Goal: Find specific page/section: Find specific page/section

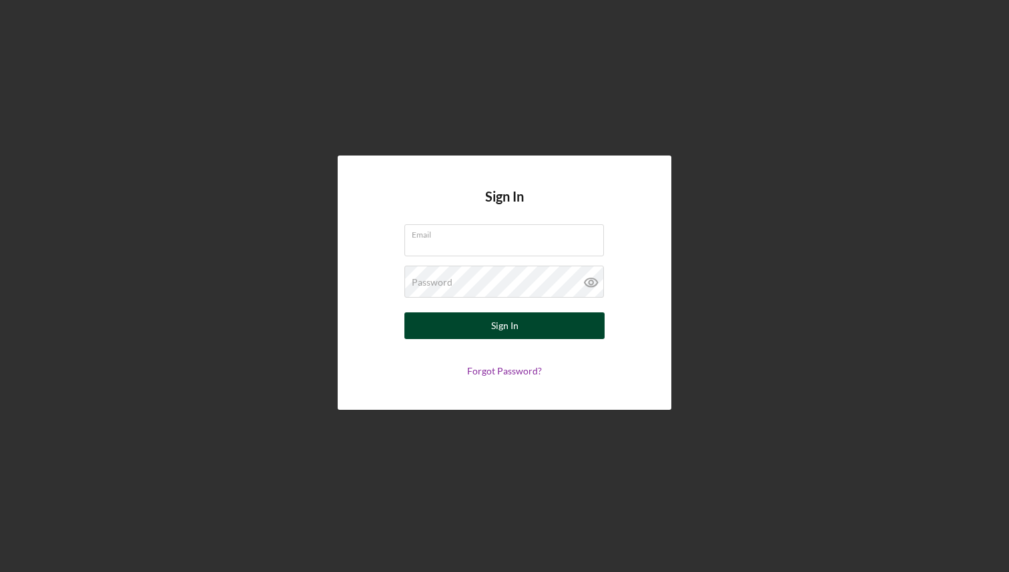
type input "[EMAIL_ADDRESS][DOMAIN_NAME]"
click at [494, 328] on div "Sign In" at bounding box center [504, 325] width 27 height 27
